Goal: Navigation & Orientation: Find specific page/section

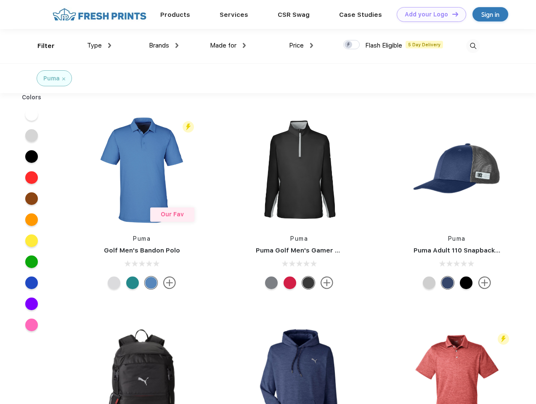
scroll to position [0, 0]
click at [429, 14] on link "Add your Logo Design Tool" at bounding box center [431, 14] width 69 height 15
click at [0, 0] on div "Design Tool" at bounding box center [0, 0] width 0 height 0
click at [452, 14] on link "Add your Logo Design Tool" at bounding box center [431, 14] width 69 height 15
click at [40, 46] on div "Filter" at bounding box center [45, 46] width 17 height 10
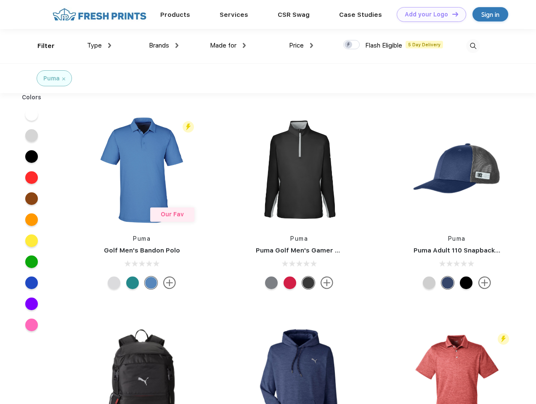
click at [99, 45] on span "Type" at bounding box center [94, 46] width 15 height 8
click at [164, 45] on span "Brands" at bounding box center [159, 46] width 20 height 8
click at [228, 45] on span "Made for" at bounding box center [223, 46] width 27 height 8
click at [301, 45] on span "Price" at bounding box center [296, 46] width 15 height 8
click at [352, 45] on div at bounding box center [352, 44] width 16 height 9
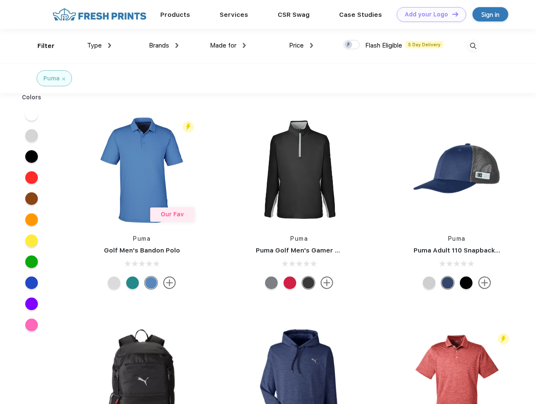
click at [349, 45] on input "checkbox" at bounding box center [346, 42] width 5 height 5
click at [473, 46] on img at bounding box center [473, 46] width 14 height 14
